Goal: Task Accomplishment & Management: Complete application form

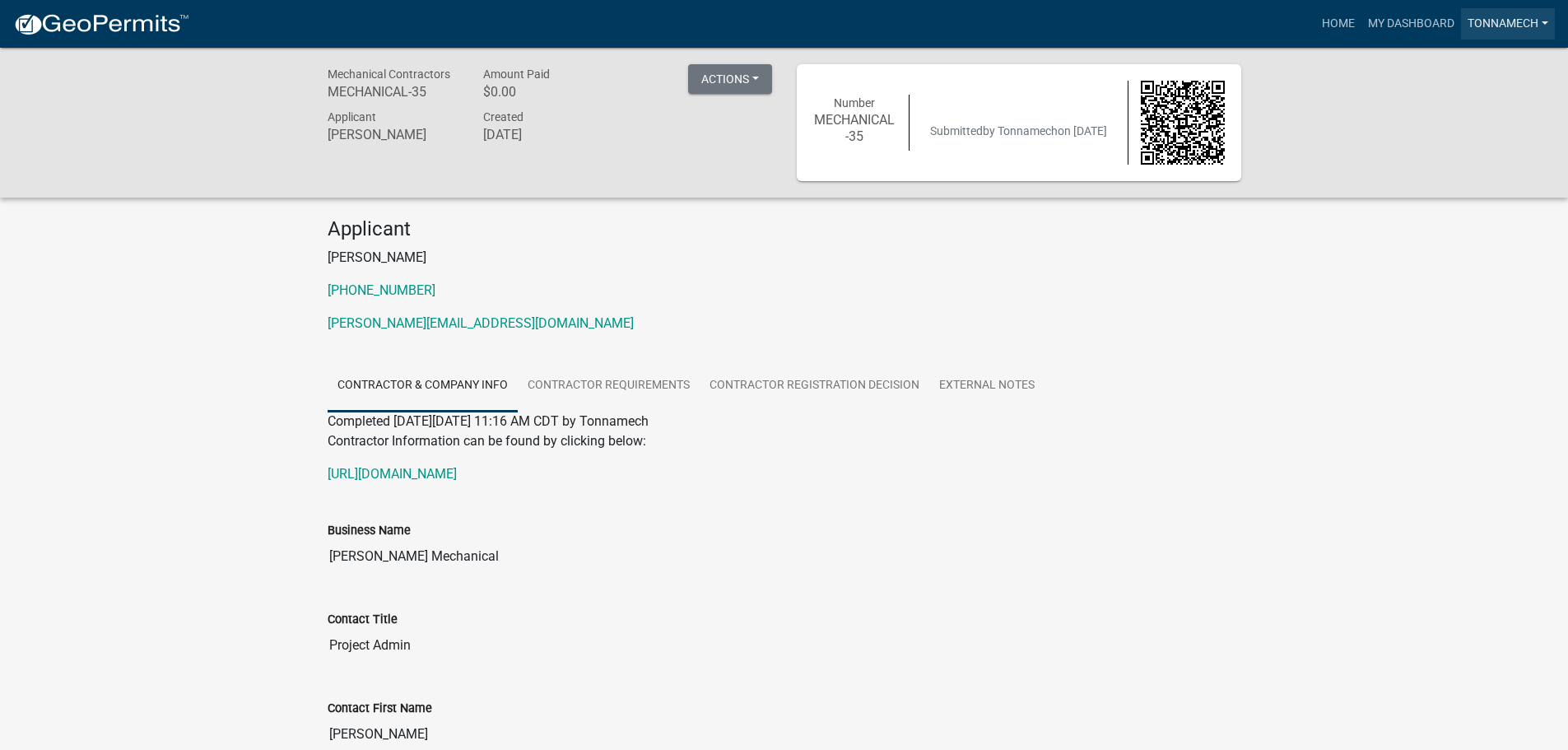
click at [1514, 21] on link "Tonnamech" at bounding box center [1508, 24] width 94 height 31
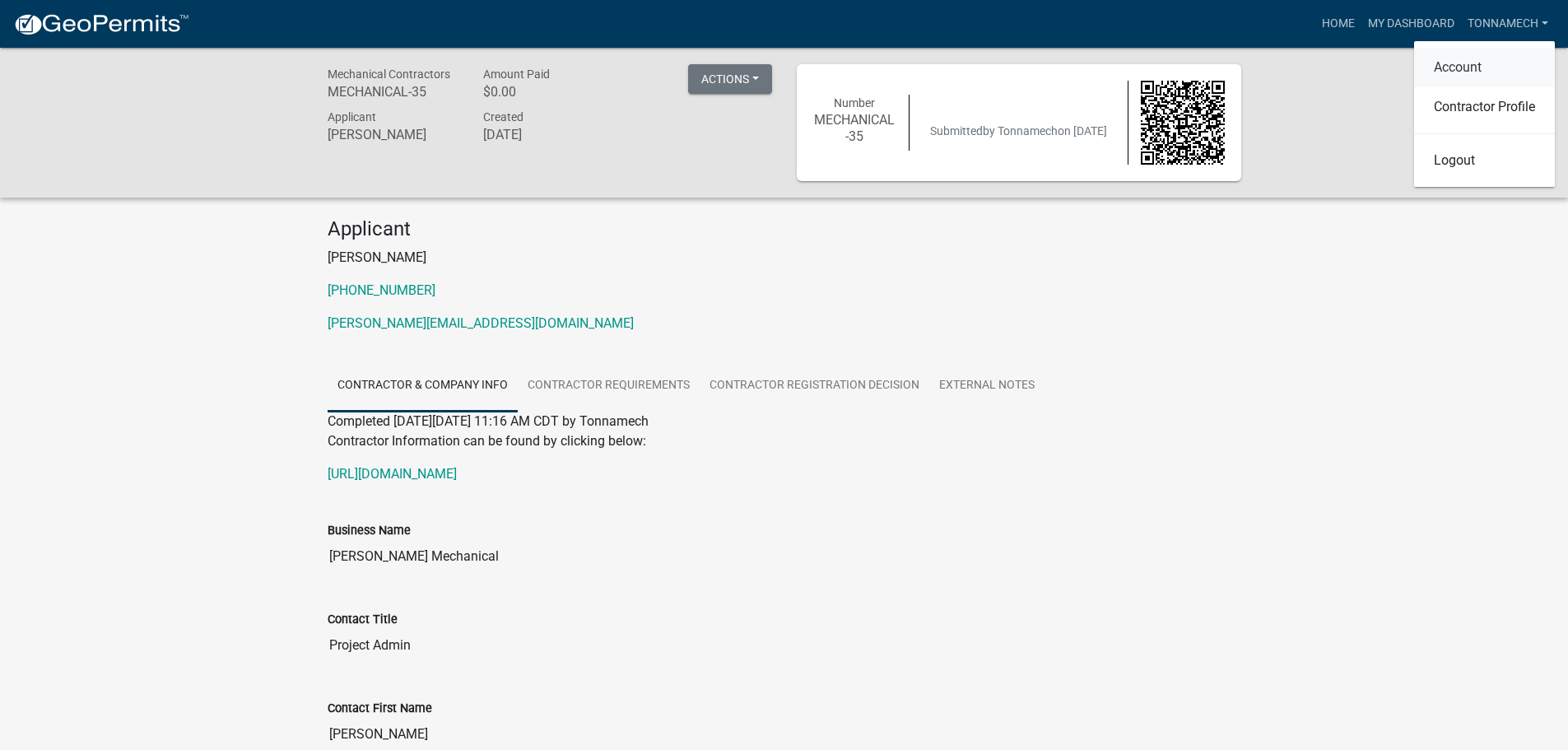
click at [1466, 68] on link "Account" at bounding box center [1484, 68] width 140 height 40
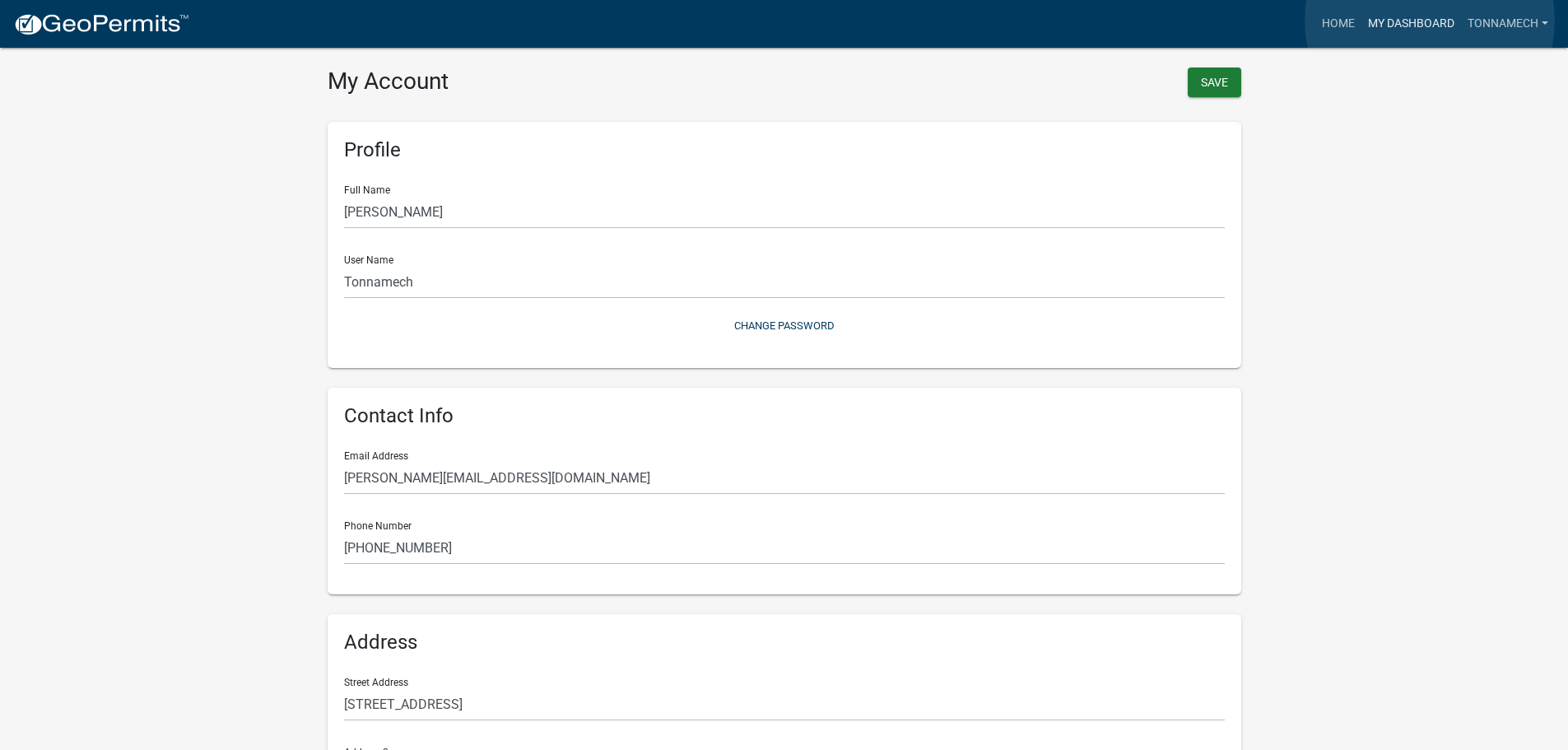
click at [1429, 21] on link "My Dashboard" at bounding box center [1411, 24] width 100 height 31
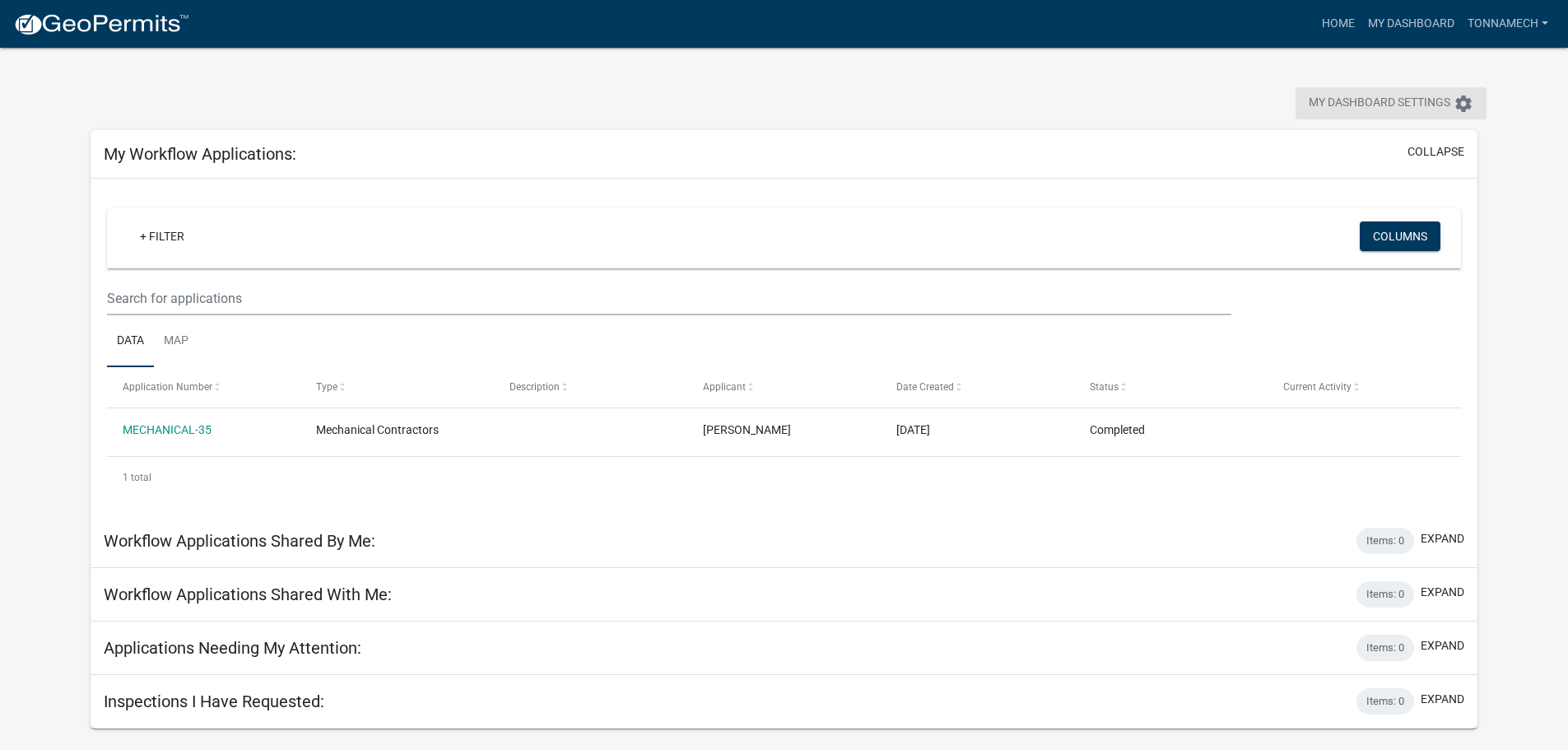
click at [1467, 103] on icon "settings" at bounding box center [1463, 104] width 20 height 20
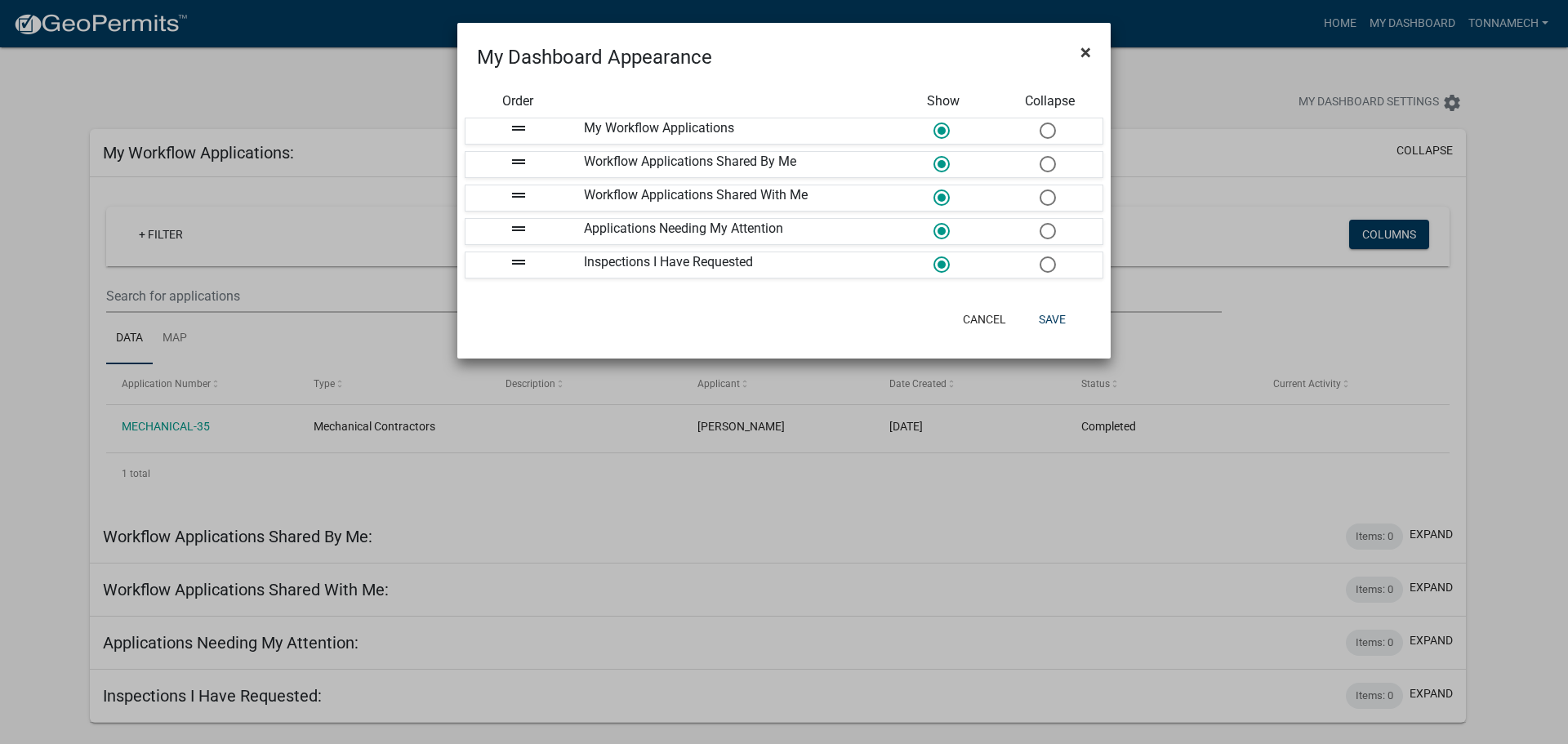
click at [1085, 53] on span "×" at bounding box center [1085, 52] width 10 height 22
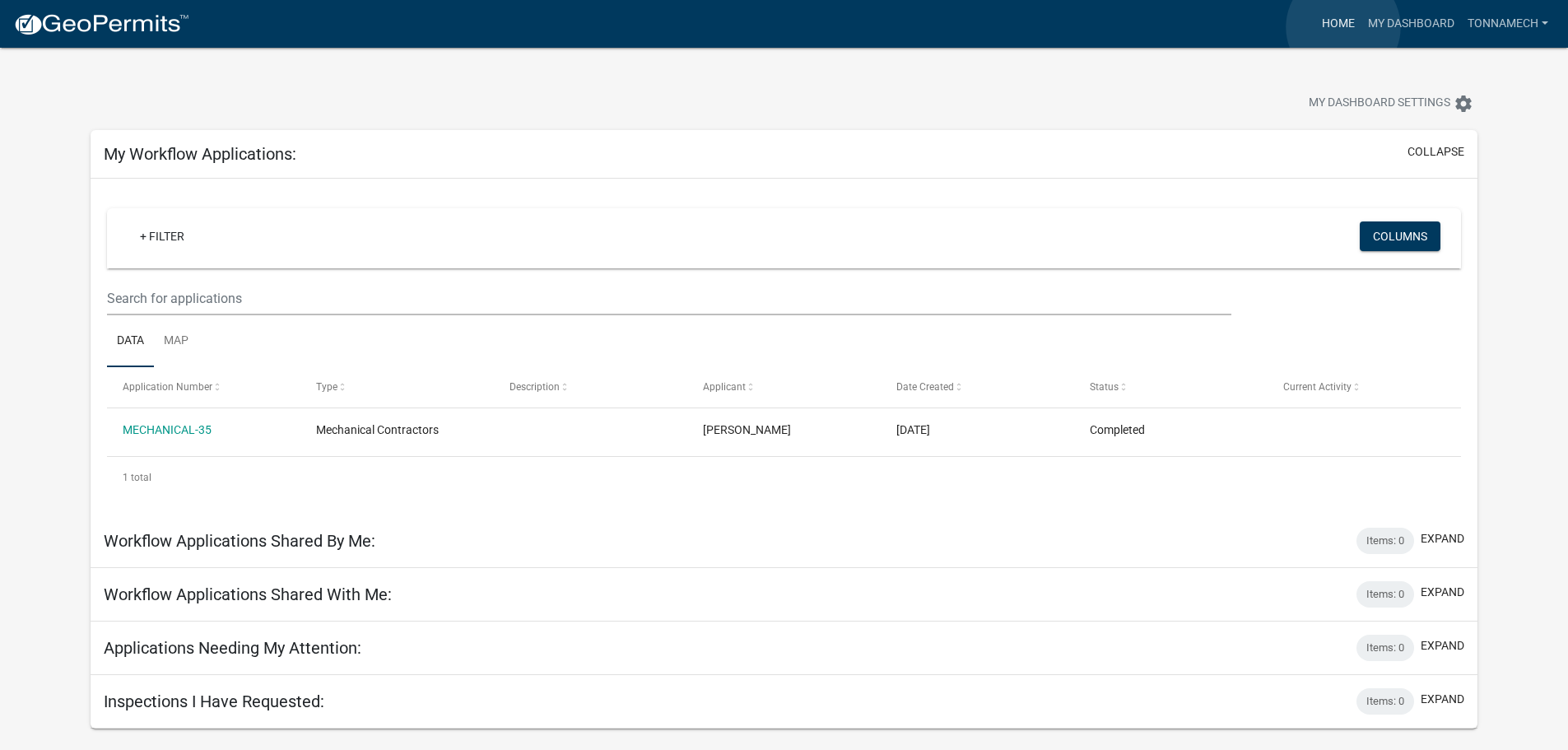
click at [1344, 27] on link "Home" at bounding box center [1338, 24] width 46 height 31
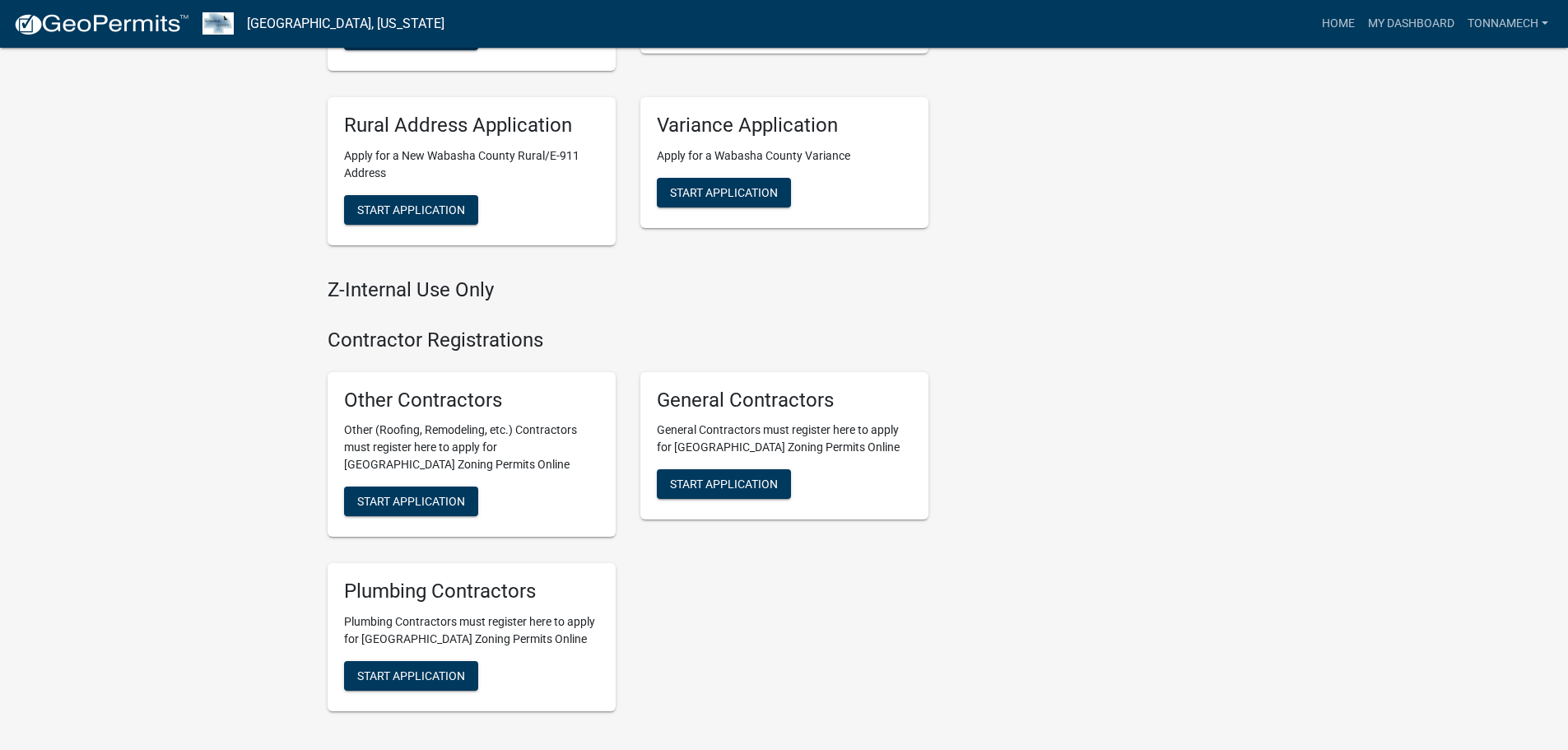
scroll to position [824, 0]
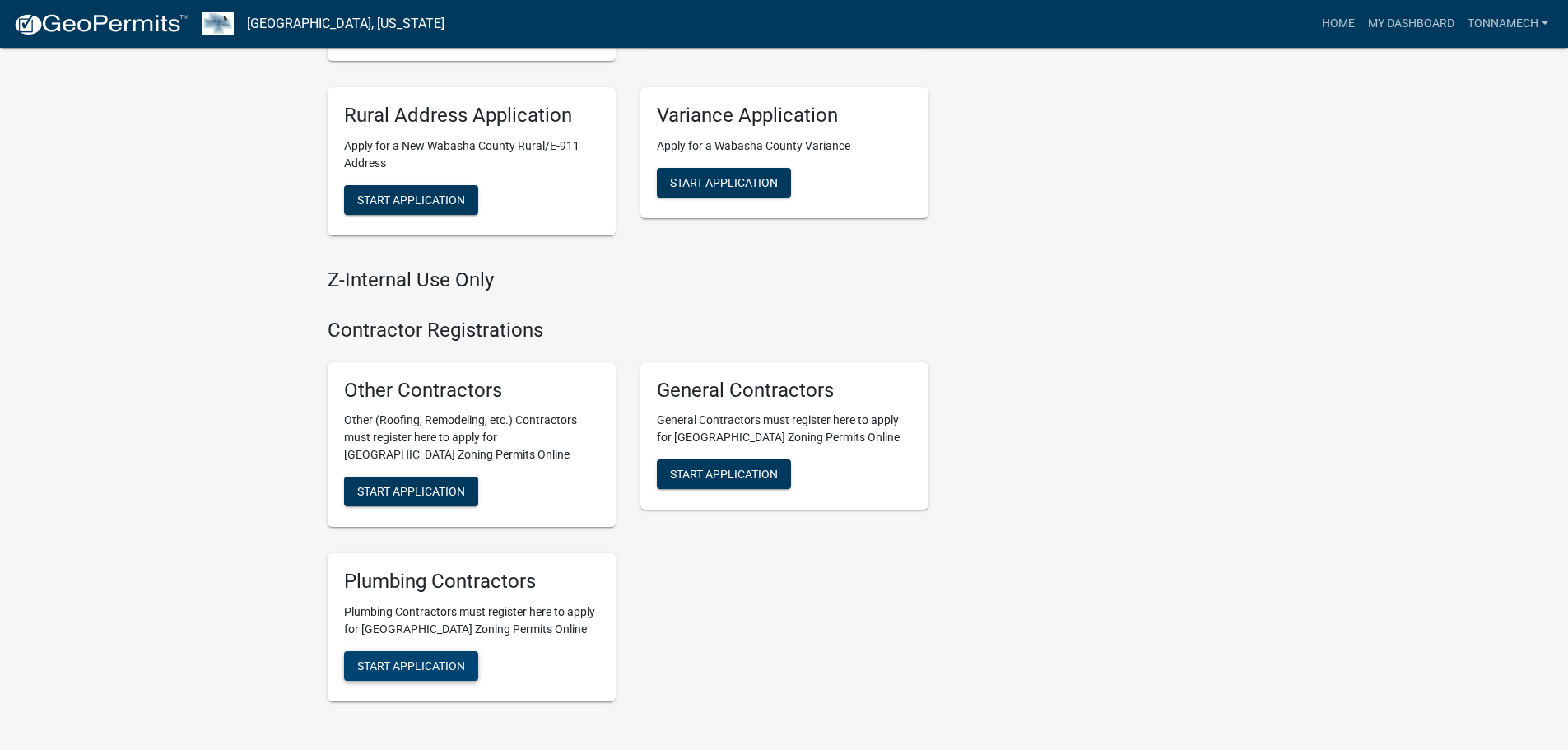
click at [395, 663] on span "Start Application" at bounding box center [411, 666] width 107 height 13
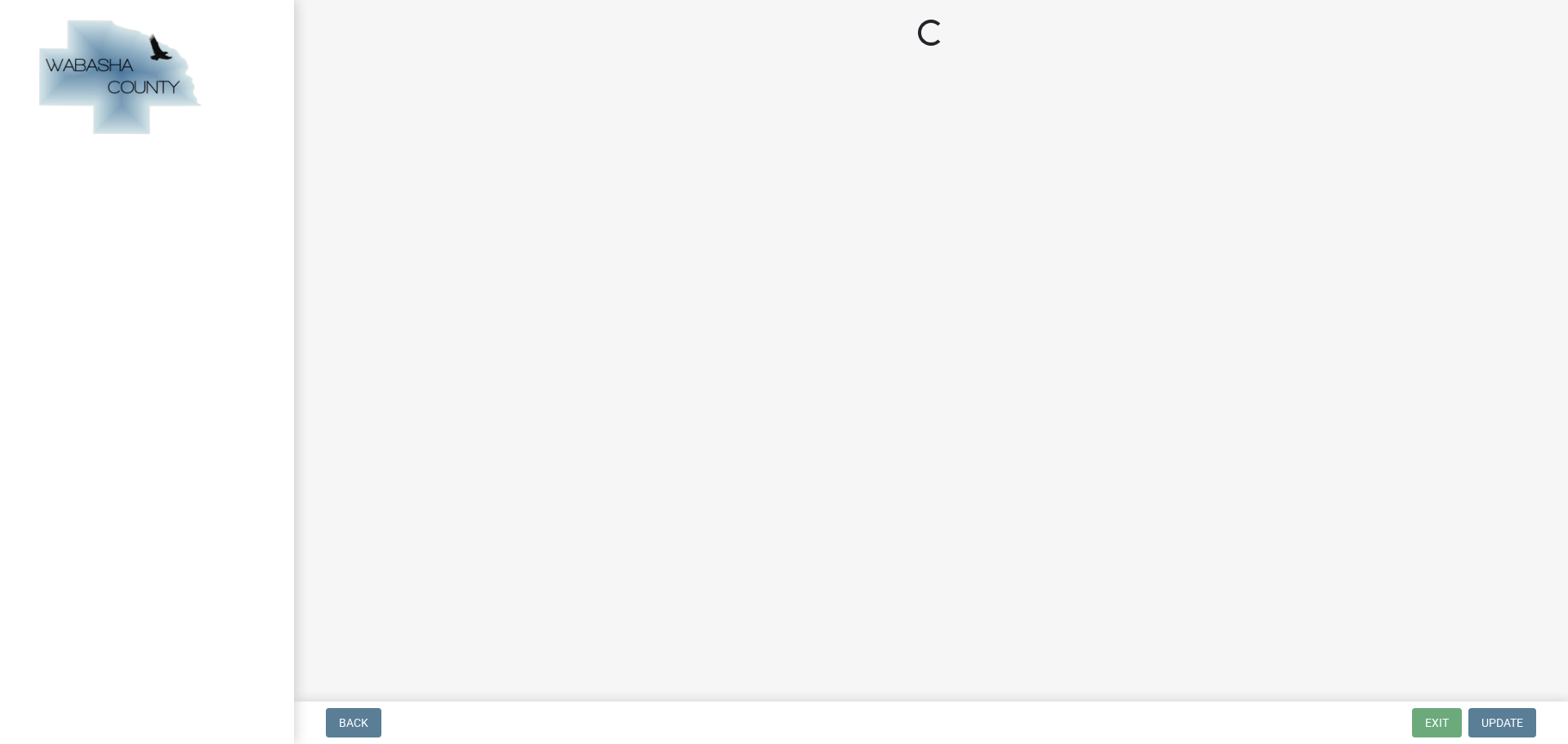
select select "MN"
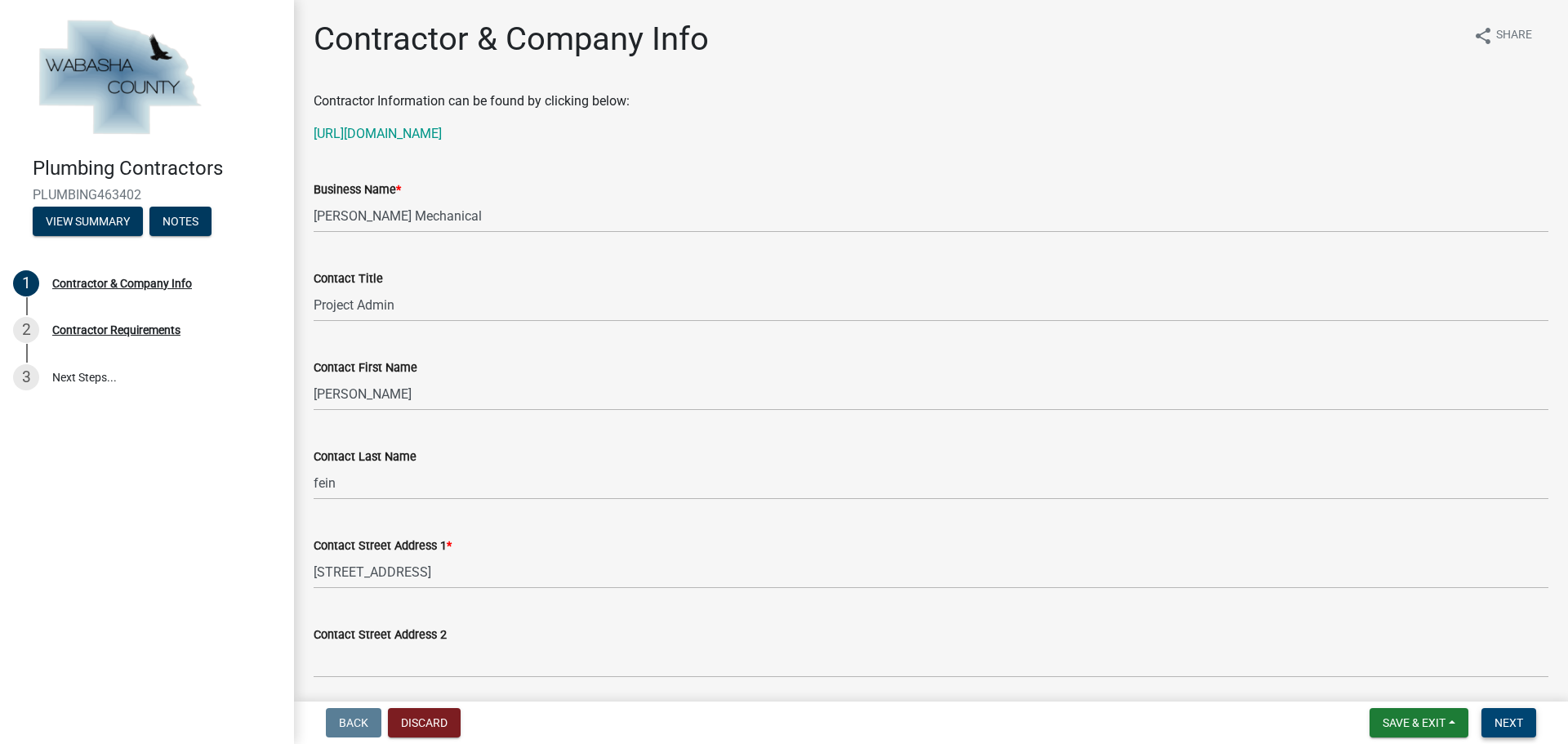
click at [1517, 720] on span "Next" at bounding box center [1508, 723] width 29 height 13
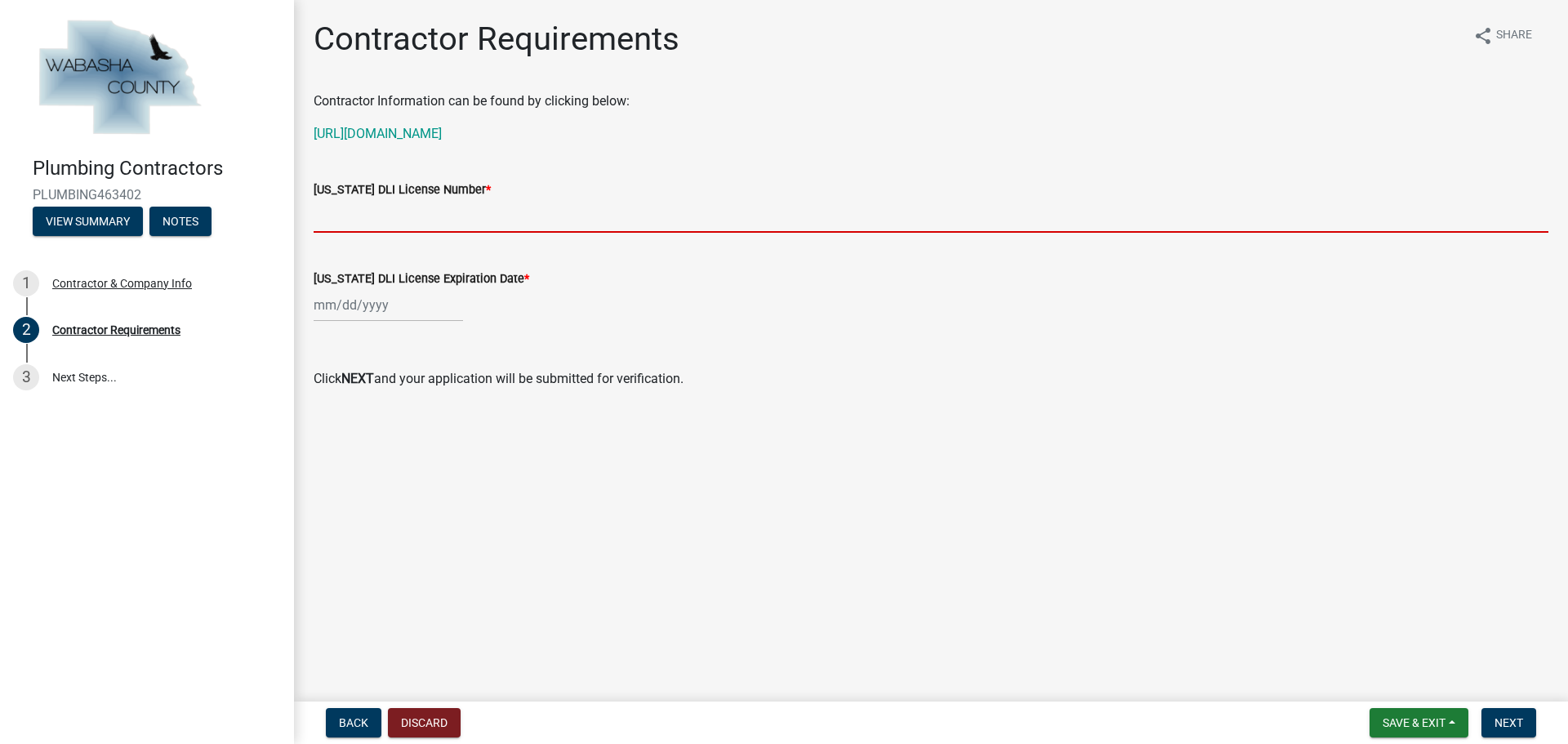
click at [365, 209] on input "[US_STATE] DLI License Number *" at bounding box center [931, 216] width 1235 height 34
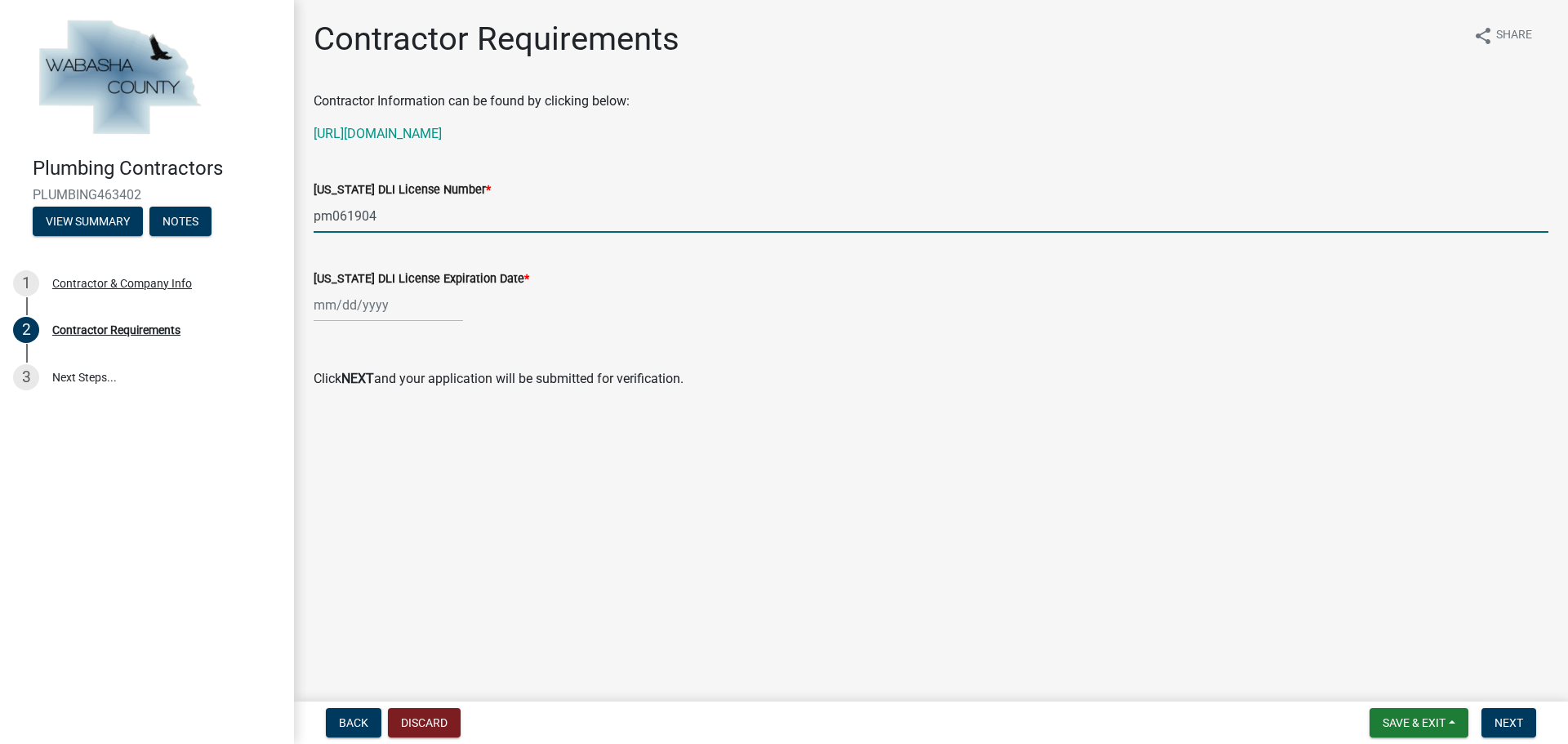
type input "pm061904"
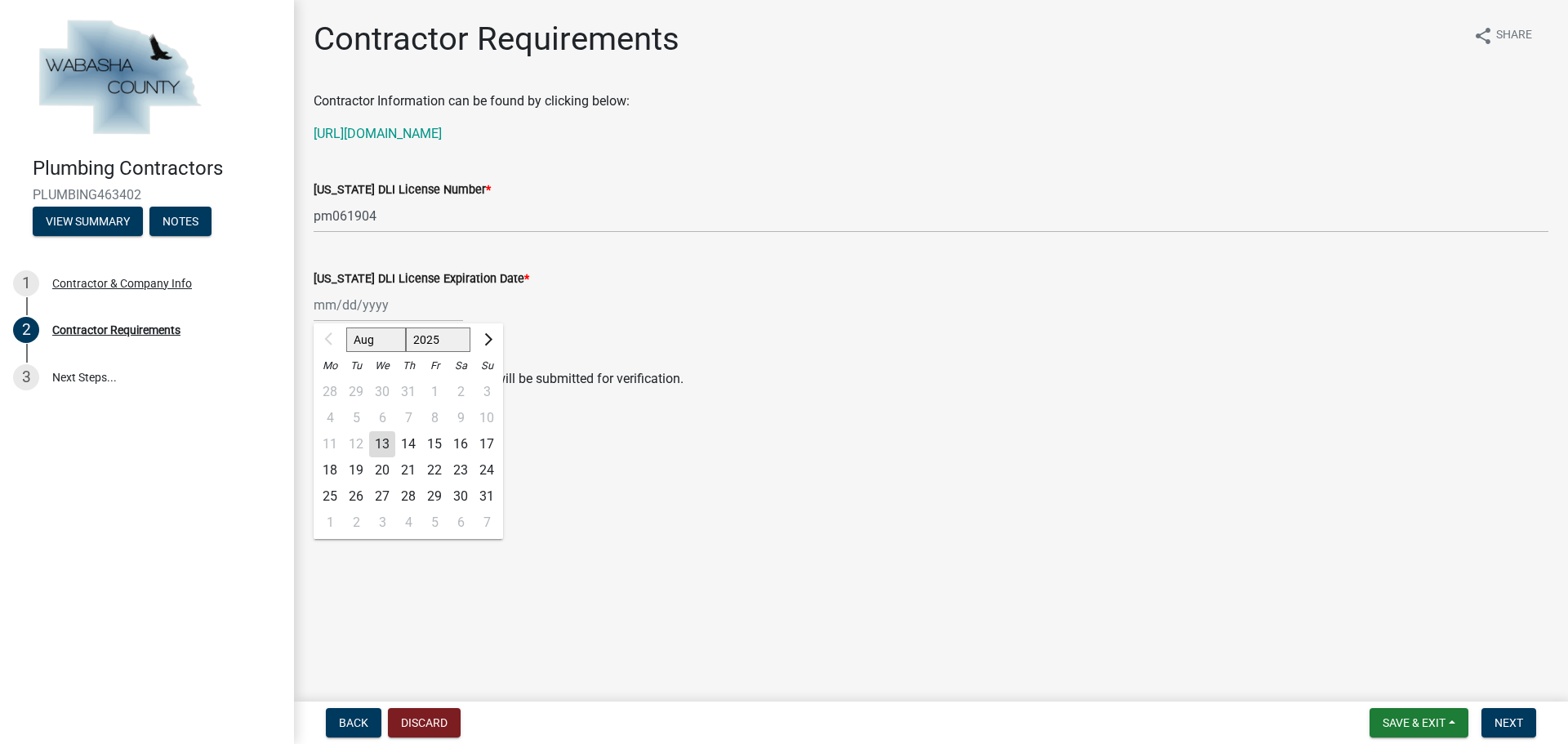
click at [341, 306] on div "Aug Sep Oct Nov [DATE] 2026 2027 2028 2029 Mo Tu We Th Fr Sa Su 28 29 30 31 1 2…" at bounding box center [388, 305] width 150 height 34
click at [337, 303] on input "[US_STATE] DLI License Expiration Date *" at bounding box center [388, 305] width 150 height 34
type input "[DATE]"
click at [852, 434] on main "Contractor Requirements share Share Contractor Information can be found by clic…" at bounding box center [931, 347] width 1274 height 695
click at [1513, 724] on span "Next" at bounding box center [1508, 723] width 29 height 13
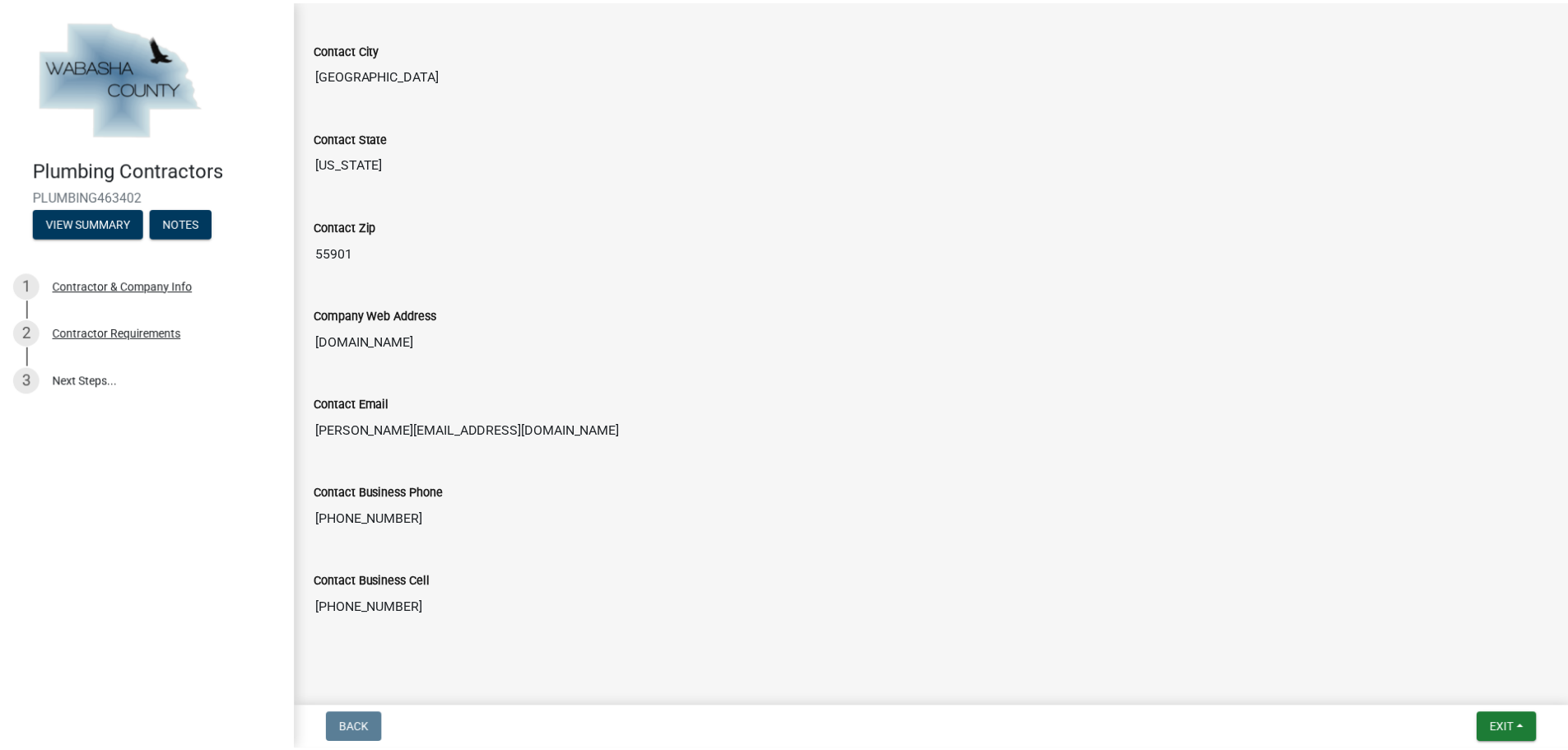
scroll to position [802, 0]
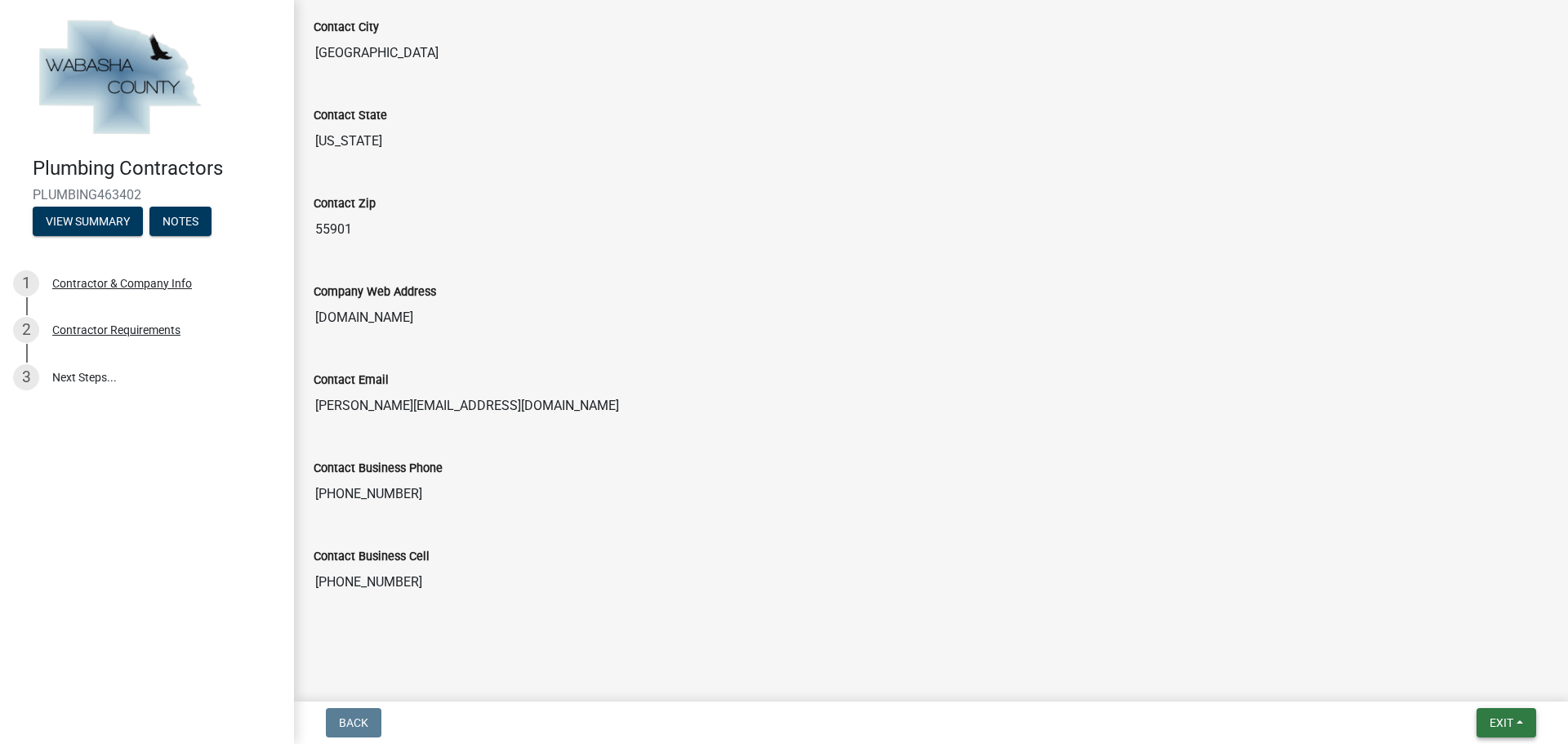
click at [1500, 722] on span "Exit" at bounding box center [1501, 723] width 23 height 13
click at [1461, 684] on button "Save & Exit" at bounding box center [1471, 680] width 131 height 39
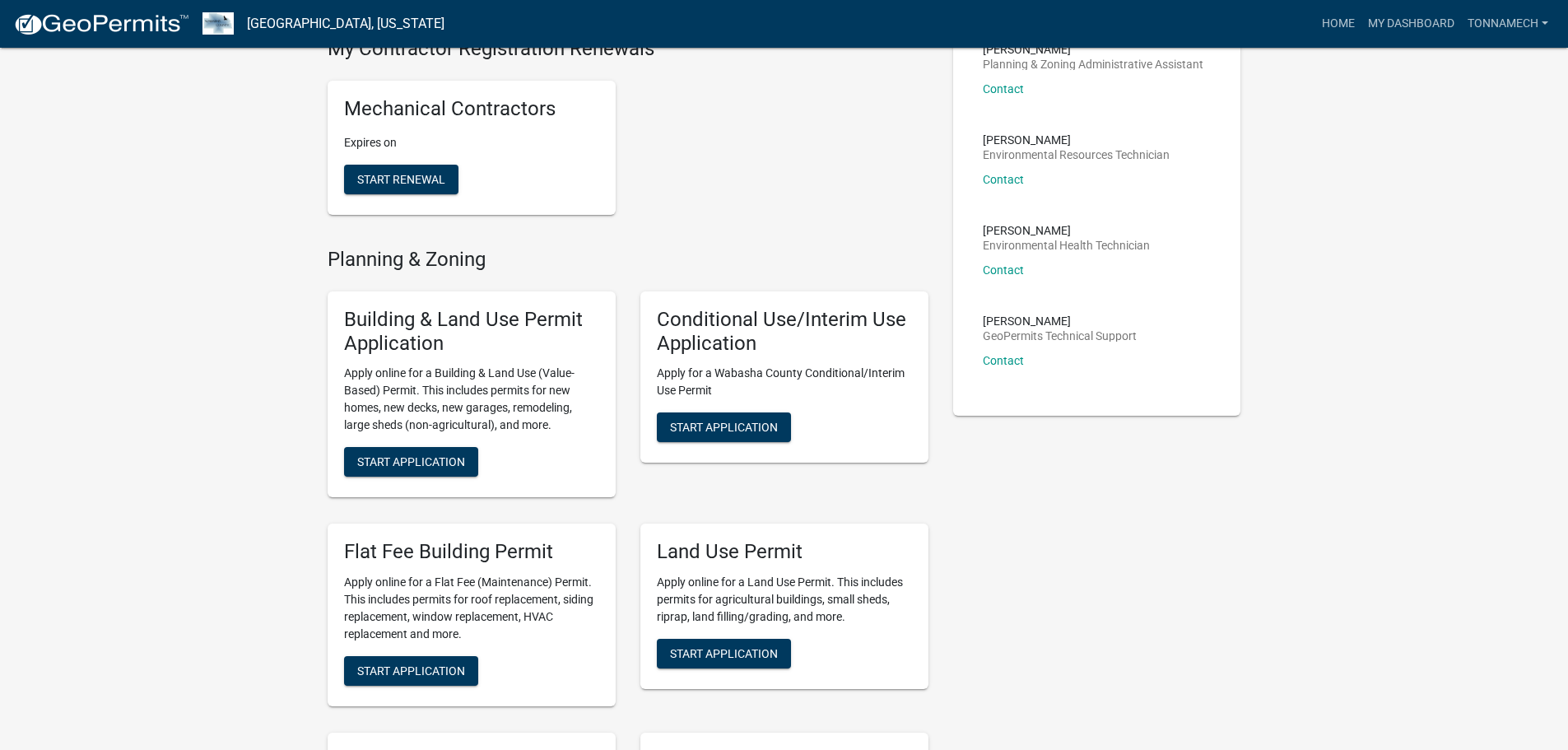
scroll to position [329, 0]
